Goal: Check status

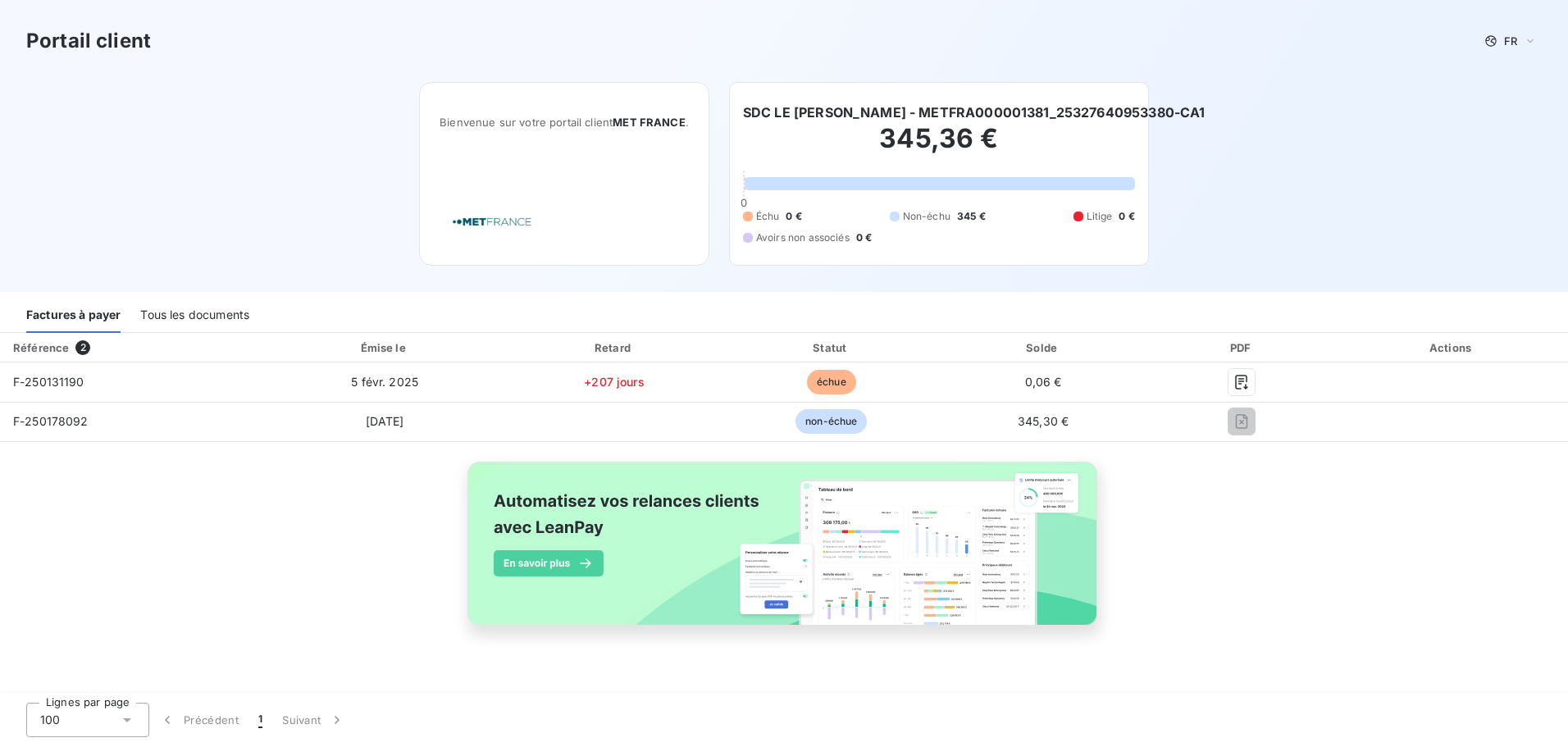
click at [78, 348] on span "2" at bounding box center [83, 348] width 15 height 15
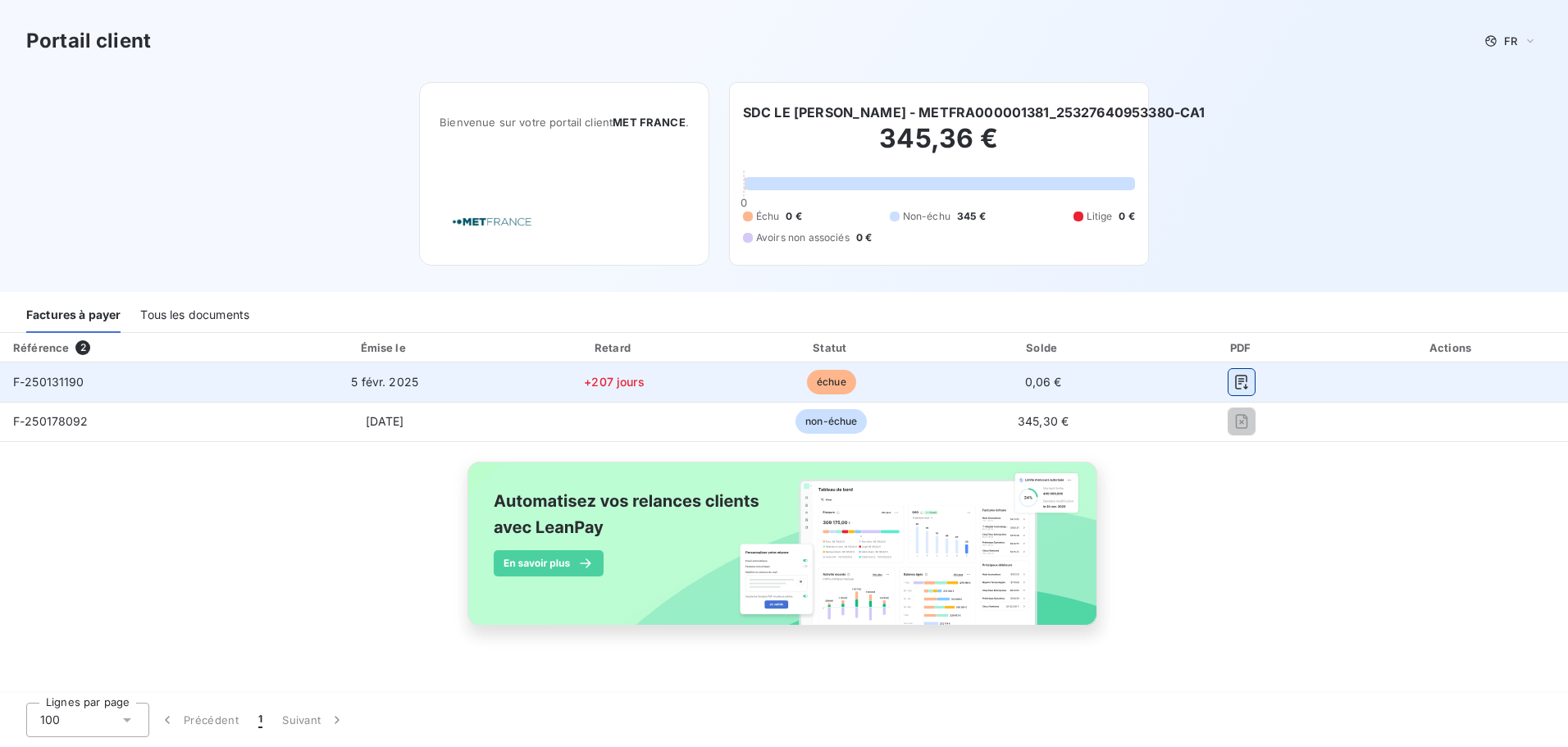
click at [1236, 383] on icon "button" at bounding box center [1242, 383] width 16 height 16
